Goal: Task Accomplishment & Management: Manage account settings

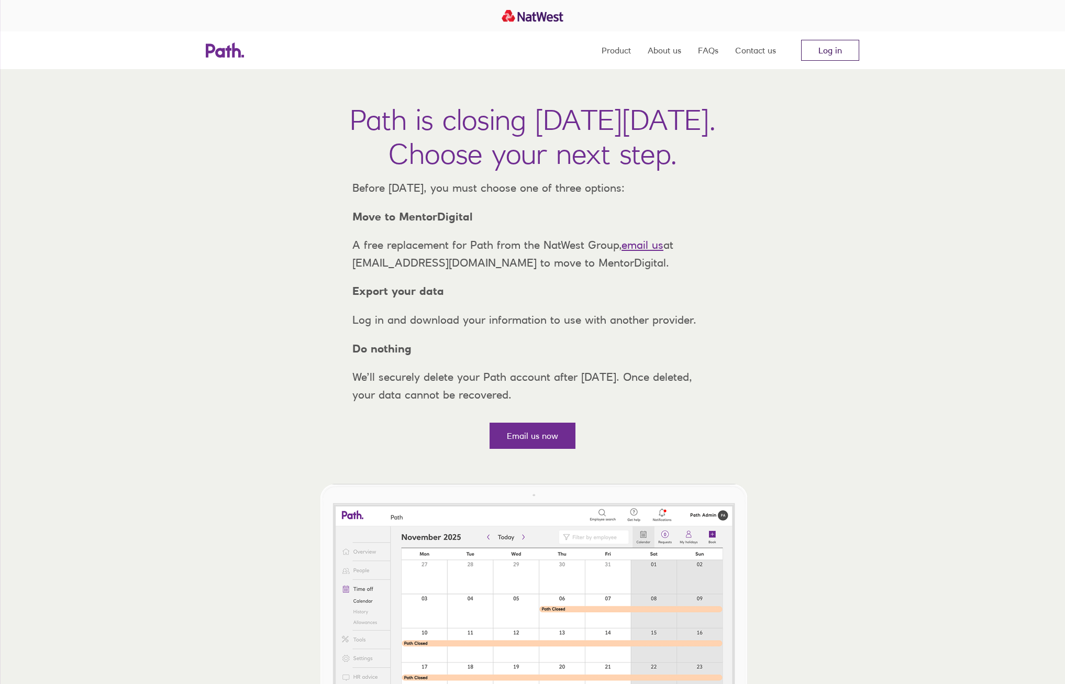
click at [816, 48] on link "Log in" at bounding box center [830, 50] width 58 height 21
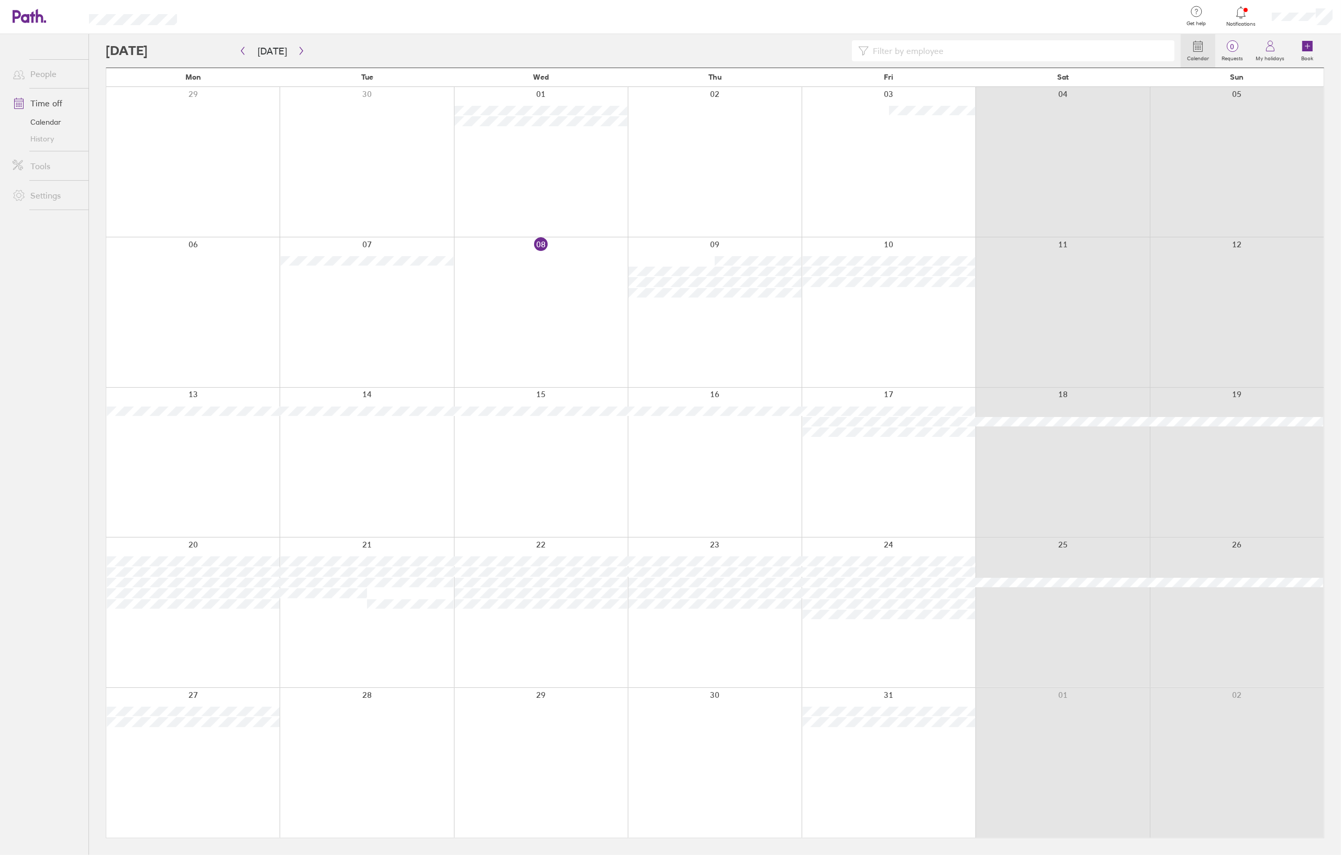
click at [1246, 9] on icon at bounding box center [1241, 12] width 13 height 13
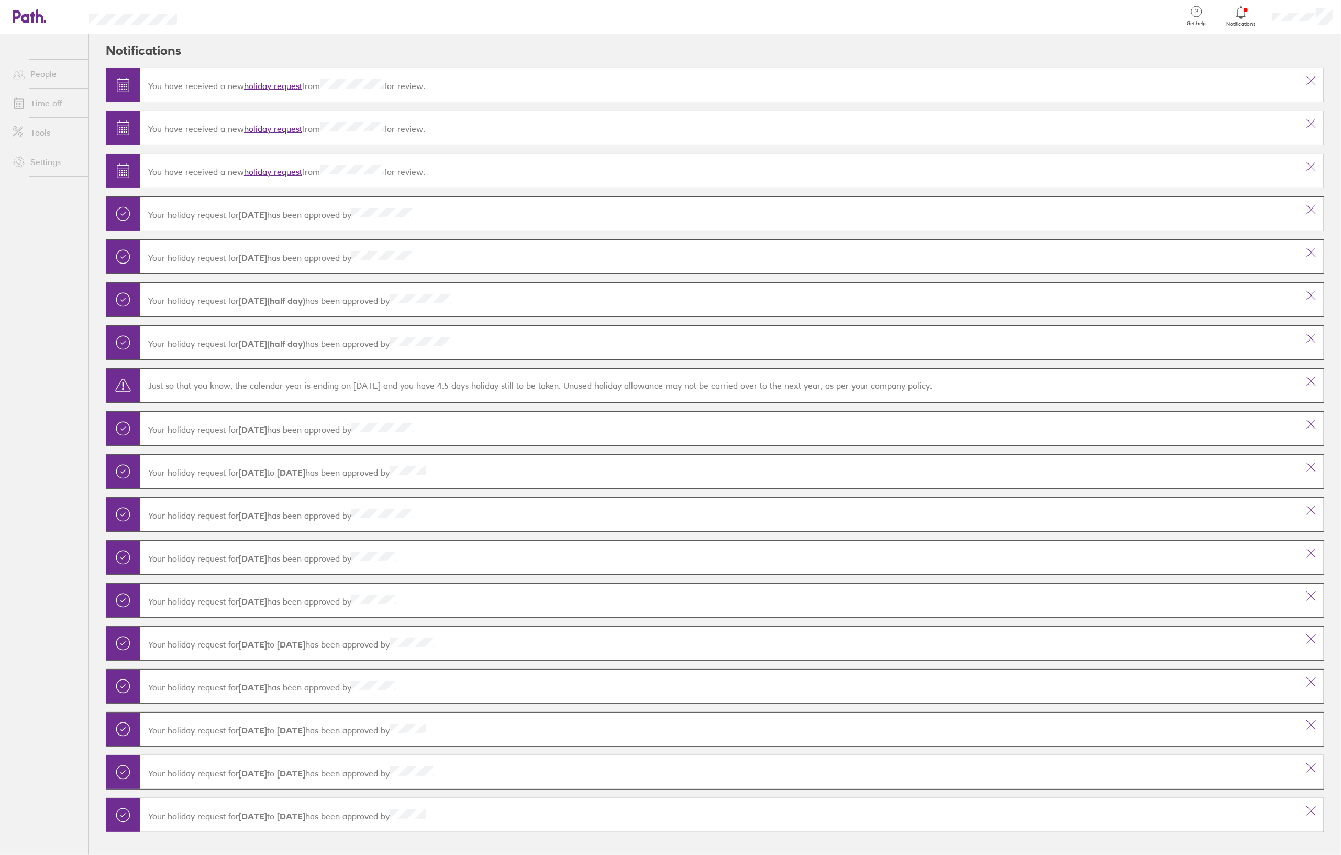
click at [53, 102] on link "Time off" at bounding box center [46, 103] width 84 height 21
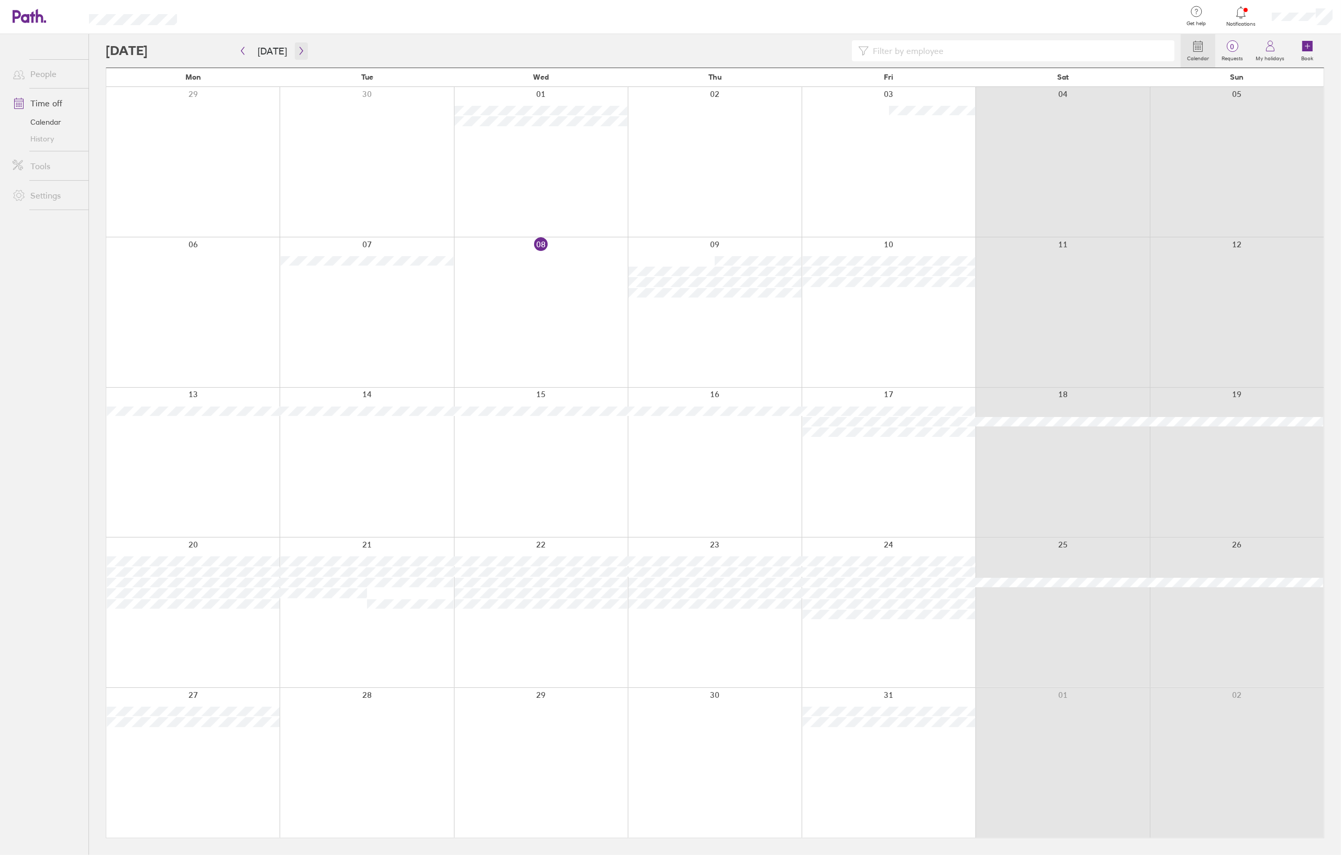
click at [297, 49] on icon "button" at bounding box center [301, 51] width 8 height 8
click at [297, 53] on icon "button" at bounding box center [301, 51] width 8 height 8
